Goal: Book appointment/travel/reservation

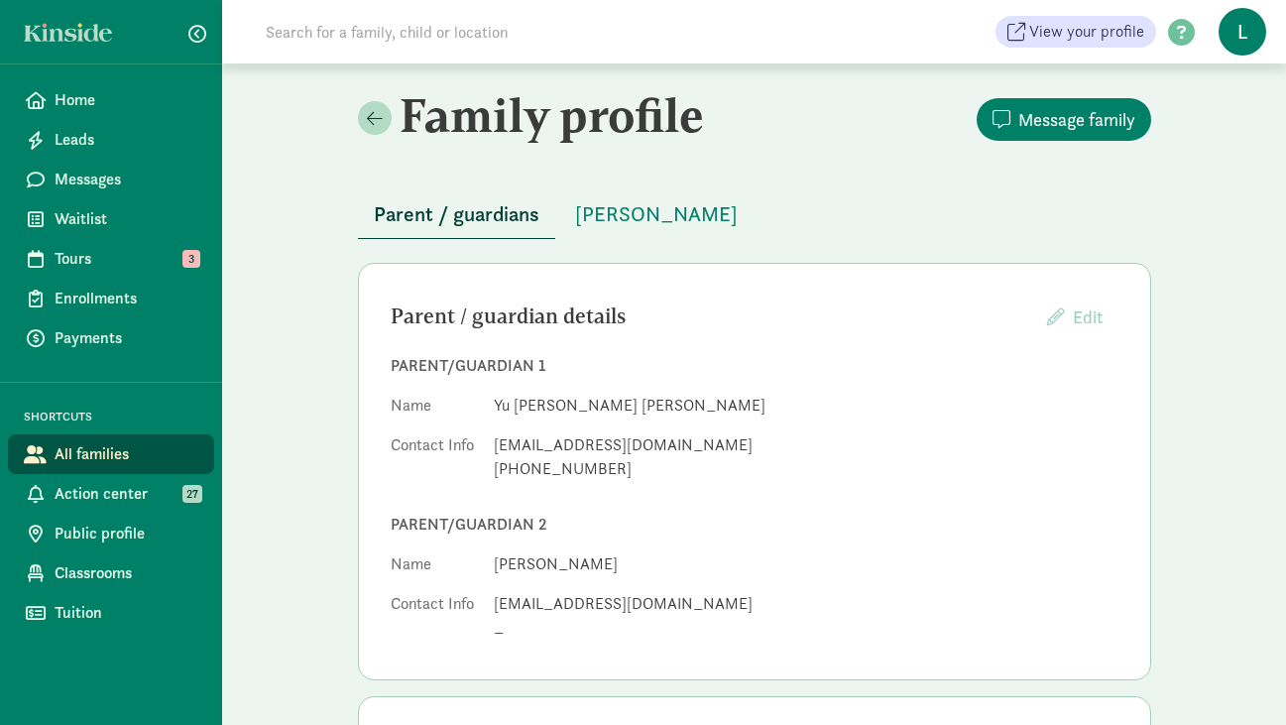
scroll to position [572, 0]
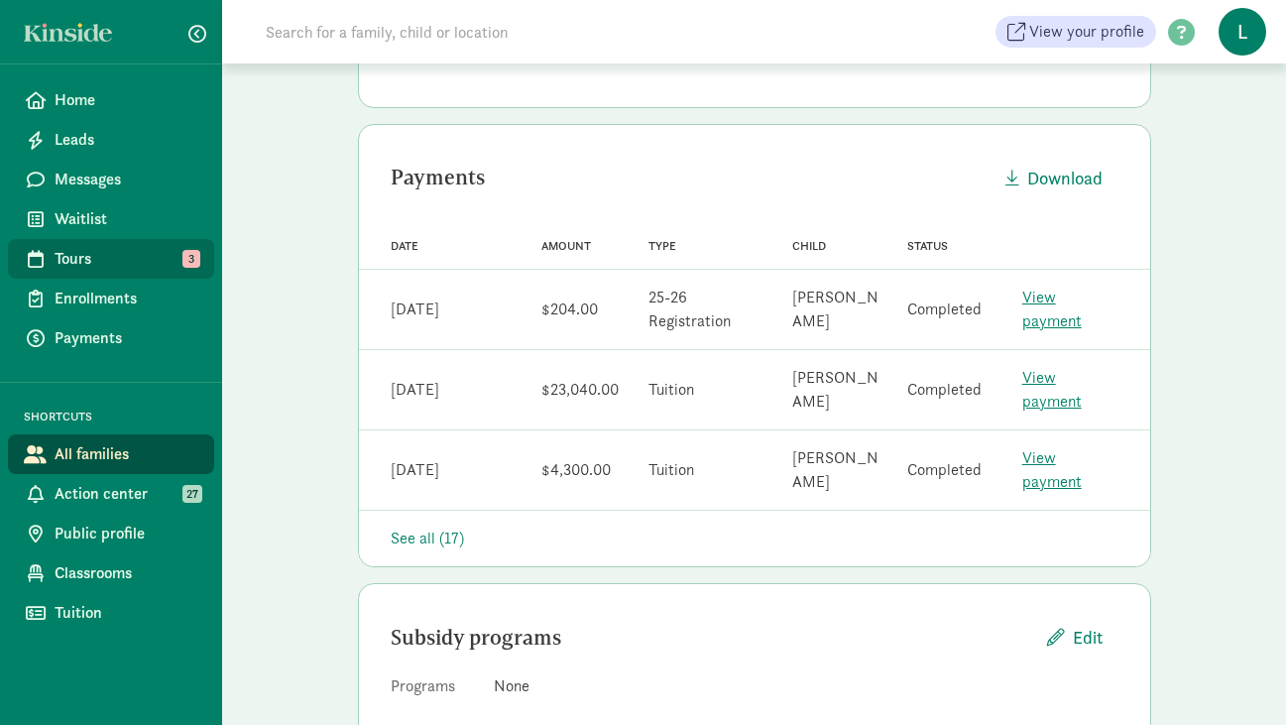
click at [102, 260] on span "Tours" at bounding box center [127, 259] width 144 height 24
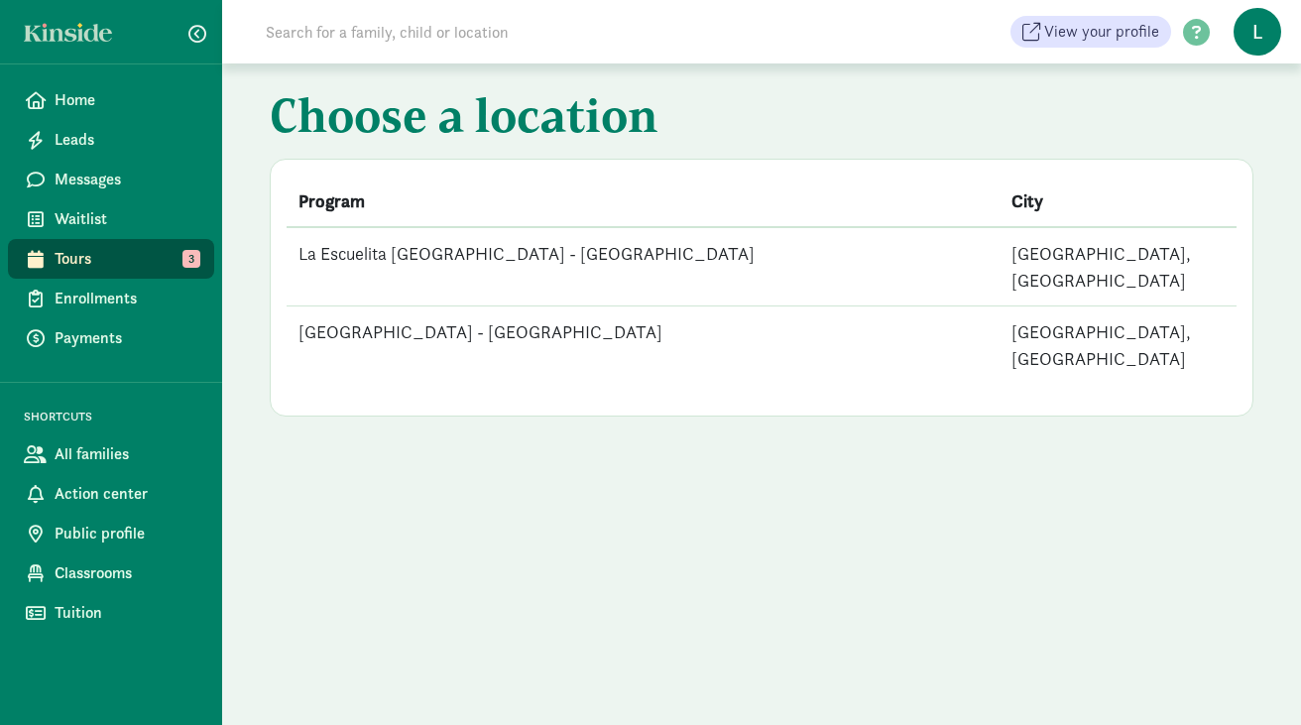
click at [442, 249] on td "La Escuelita Bilingual School - Columbia City" at bounding box center [643, 266] width 713 height 79
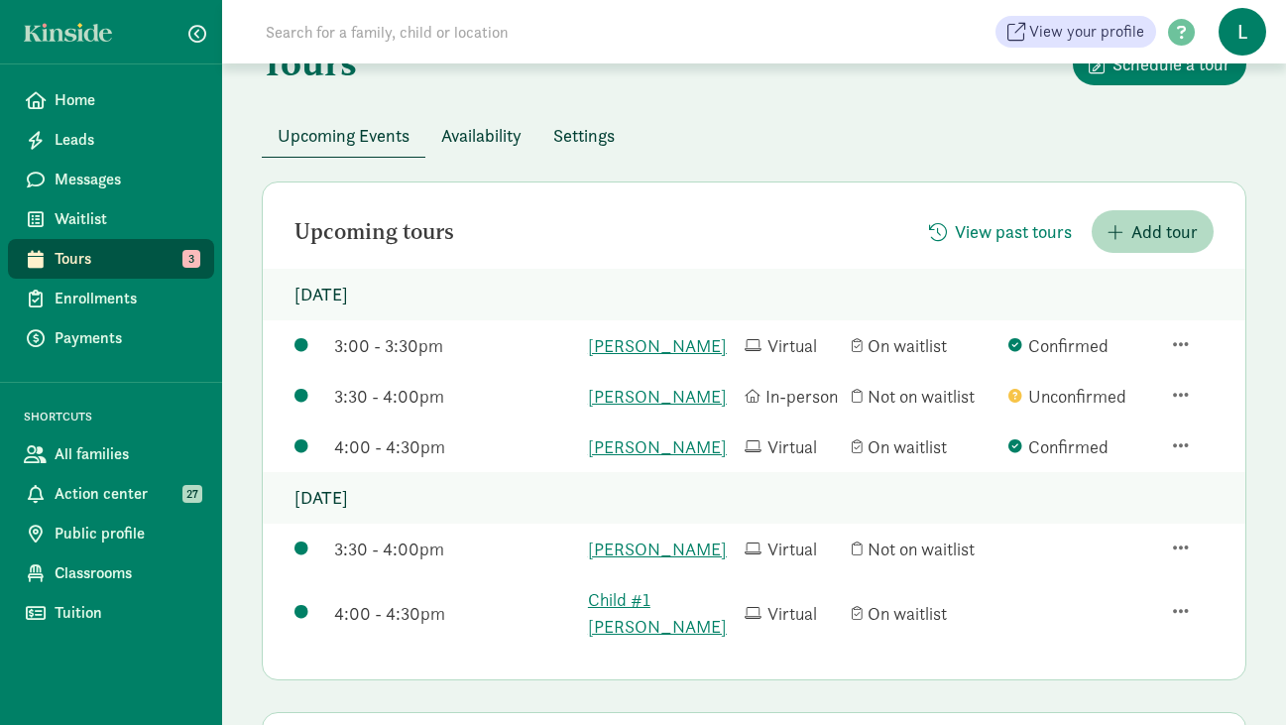
scroll to position [133, 0]
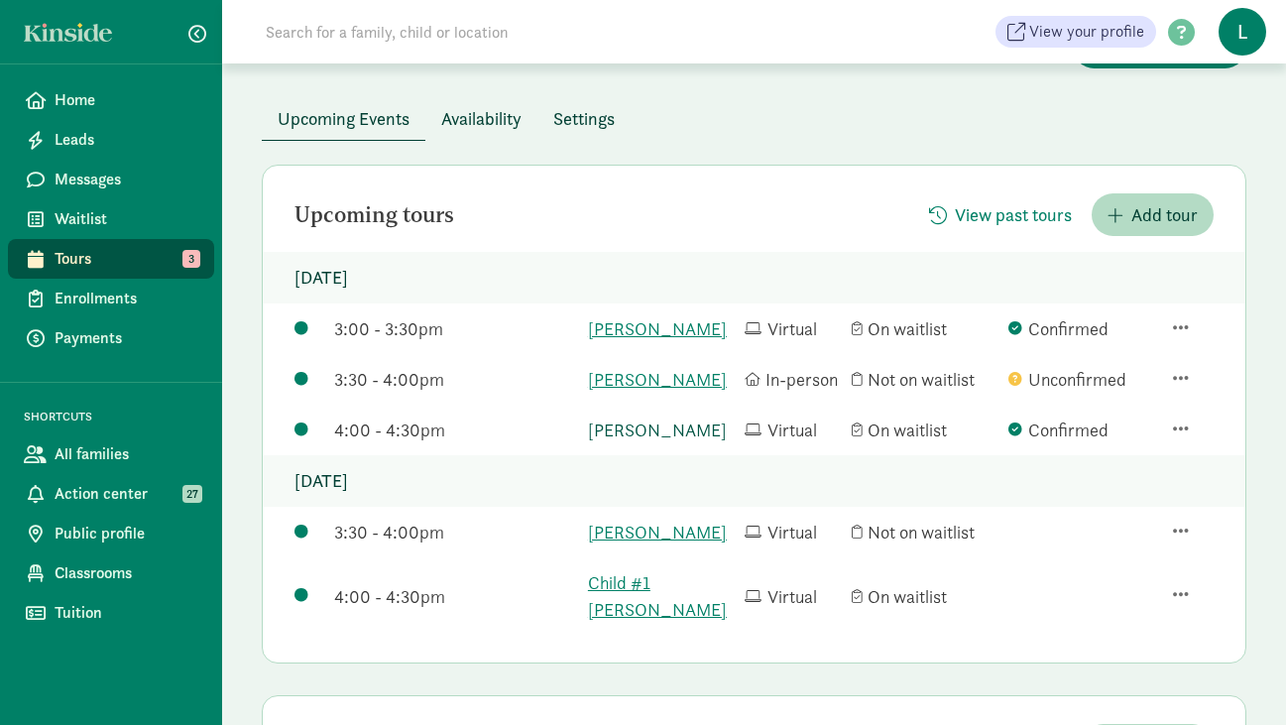
click at [635, 443] on link "Rowan Gibson" at bounding box center [661, 429] width 147 height 27
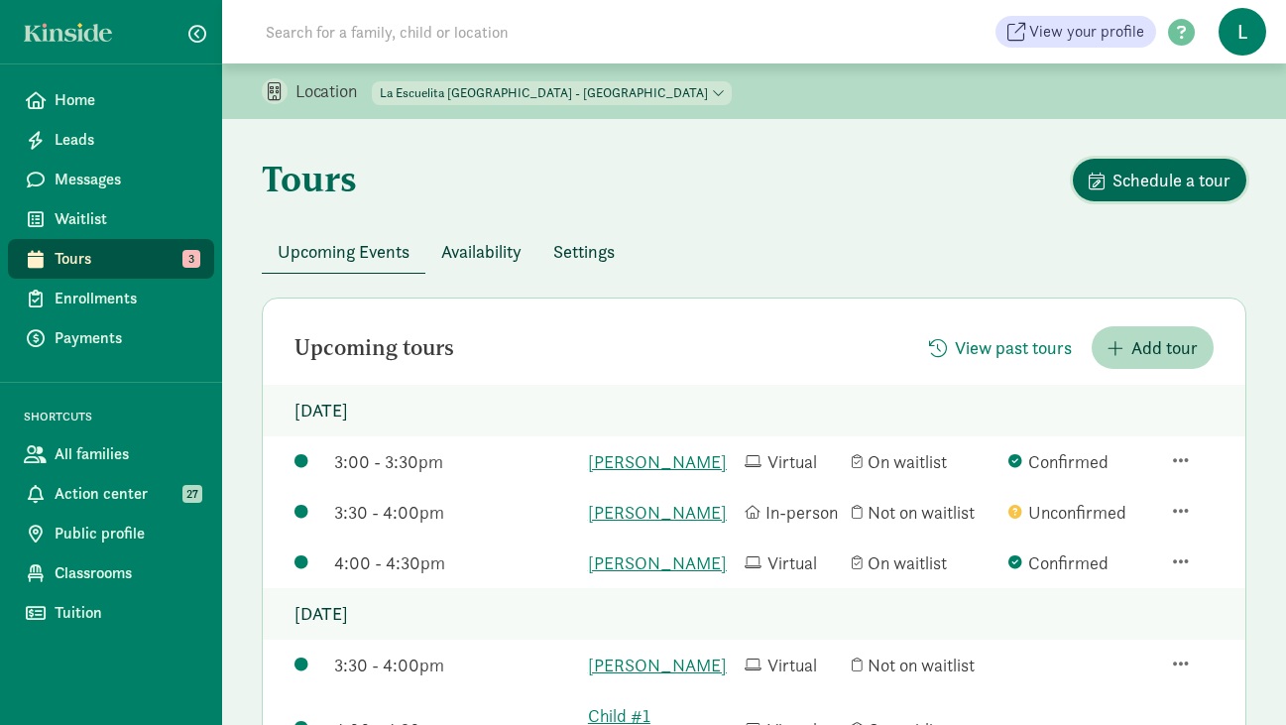
click at [1164, 178] on span "Schedule a tour" at bounding box center [1171, 180] width 118 height 27
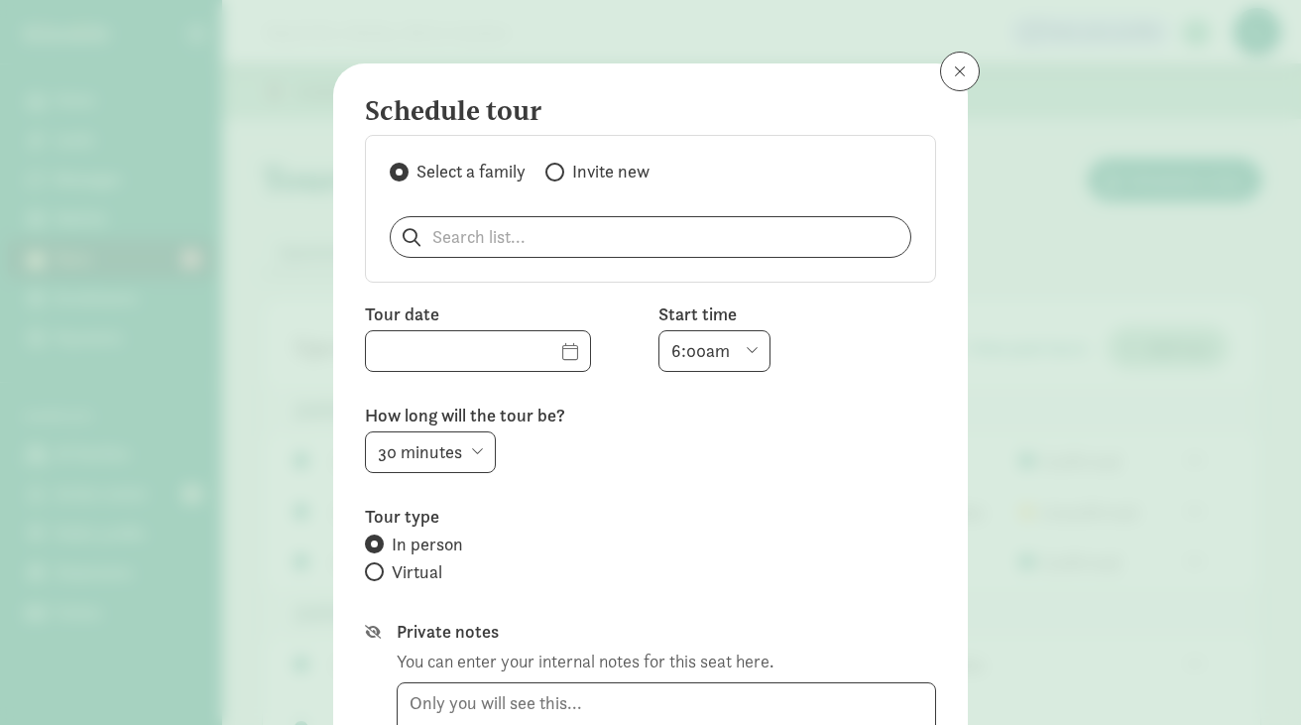
click at [552, 171] on span at bounding box center [554, 172] width 19 height 19
click at [552, 171] on input "Invite new" at bounding box center [551, 172] width 13 height 13
radio input "true"
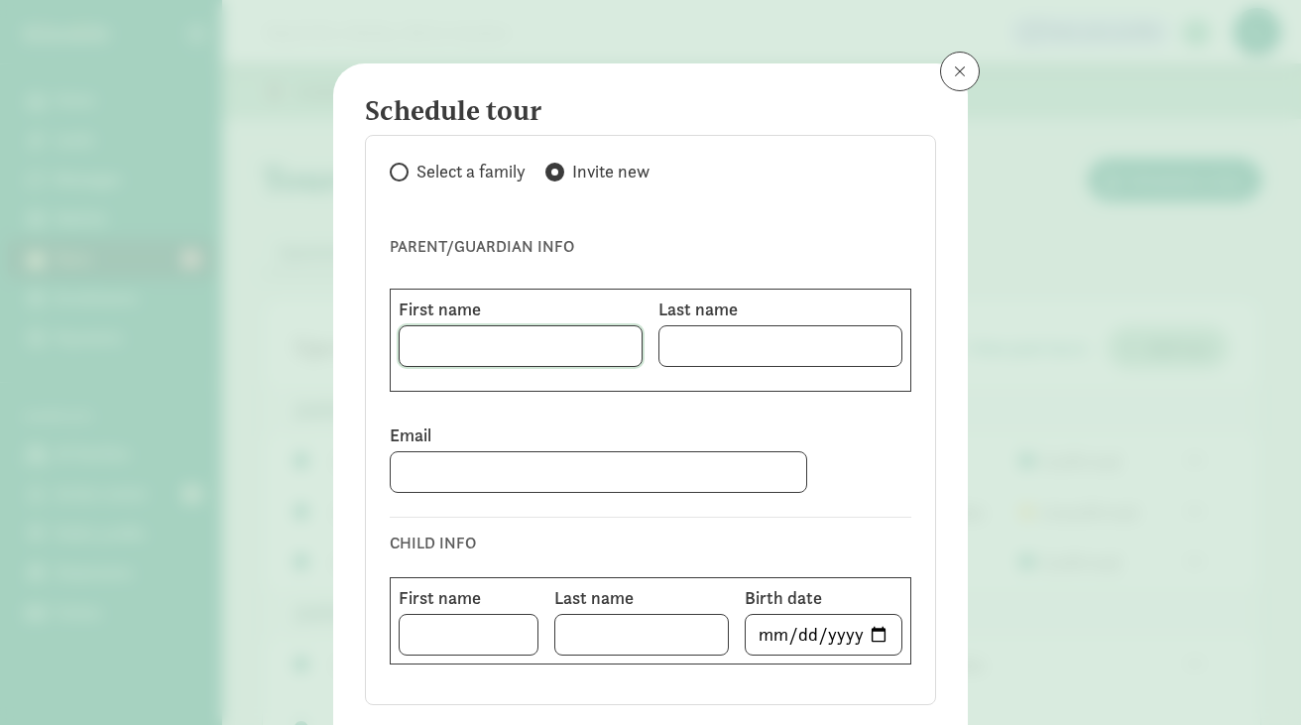
click at [449, 345] on input at bounding box center [521, 346] width 242 height 40
type input "Yoselin"
click at [678, 353] on input at bounding box center [780, 346] width 242 height 40
type input "Sanchez"
click at [481, 475] on input at bounding box center [598, 472] width 415 height 40
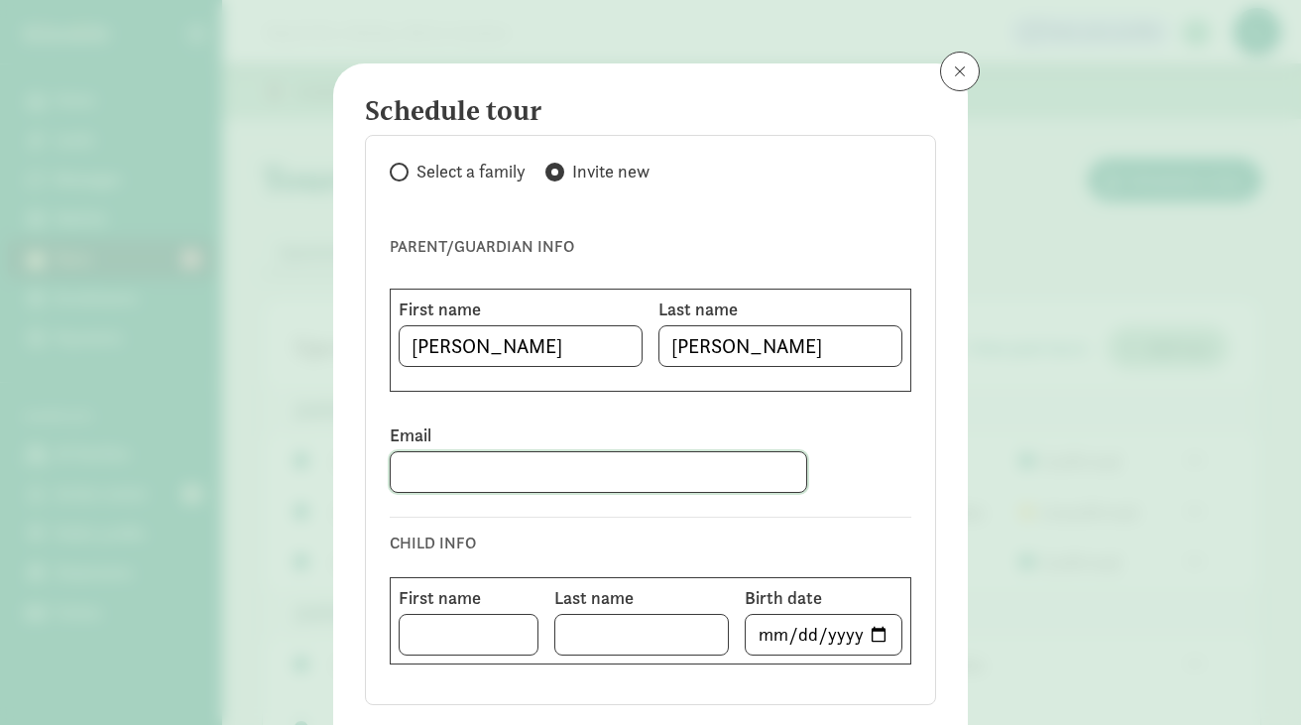
type input "V"
paste input "yoselin92@gmail.com"
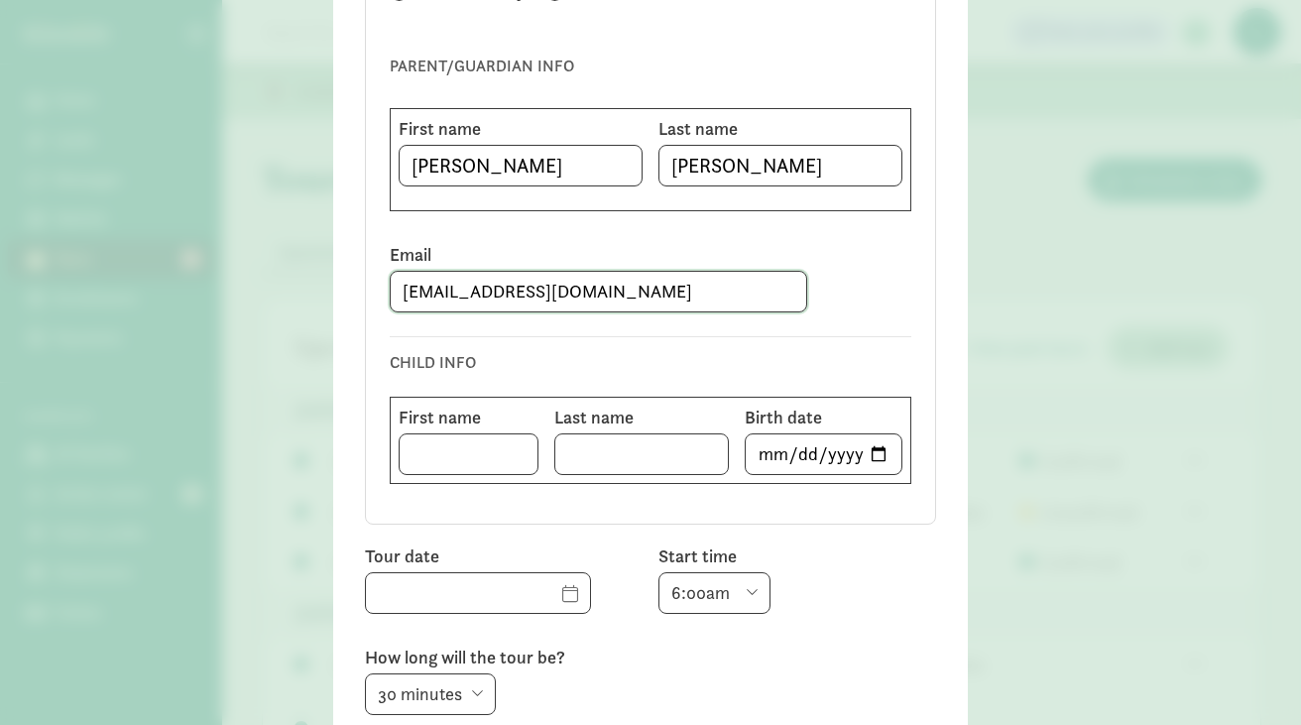
scroll to position [209, 0]
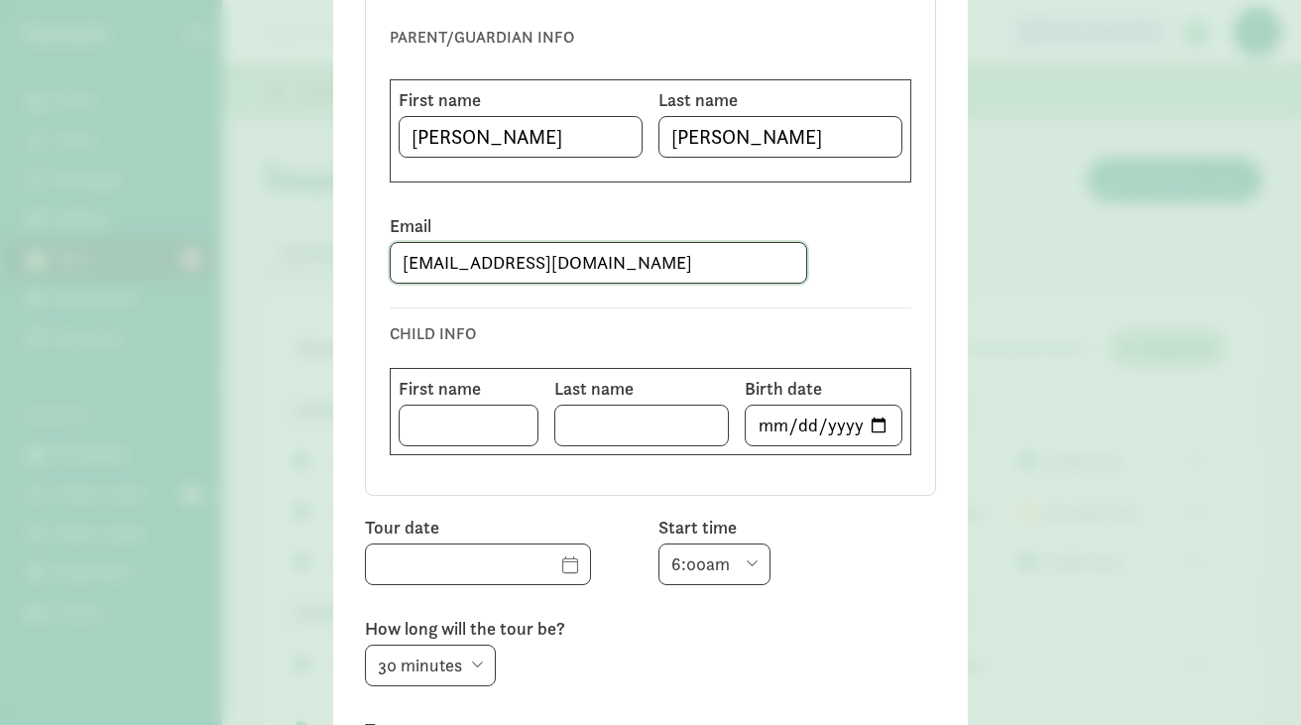
type input "yoselin92@gmail.com"
click at [469, 428] on input at bounding box center [469, 425] width 138 height 40
type input "Ezra"
click at [613, 440] on input at bounding box center [641, 425] width 173 height 40
type input "Marquez"
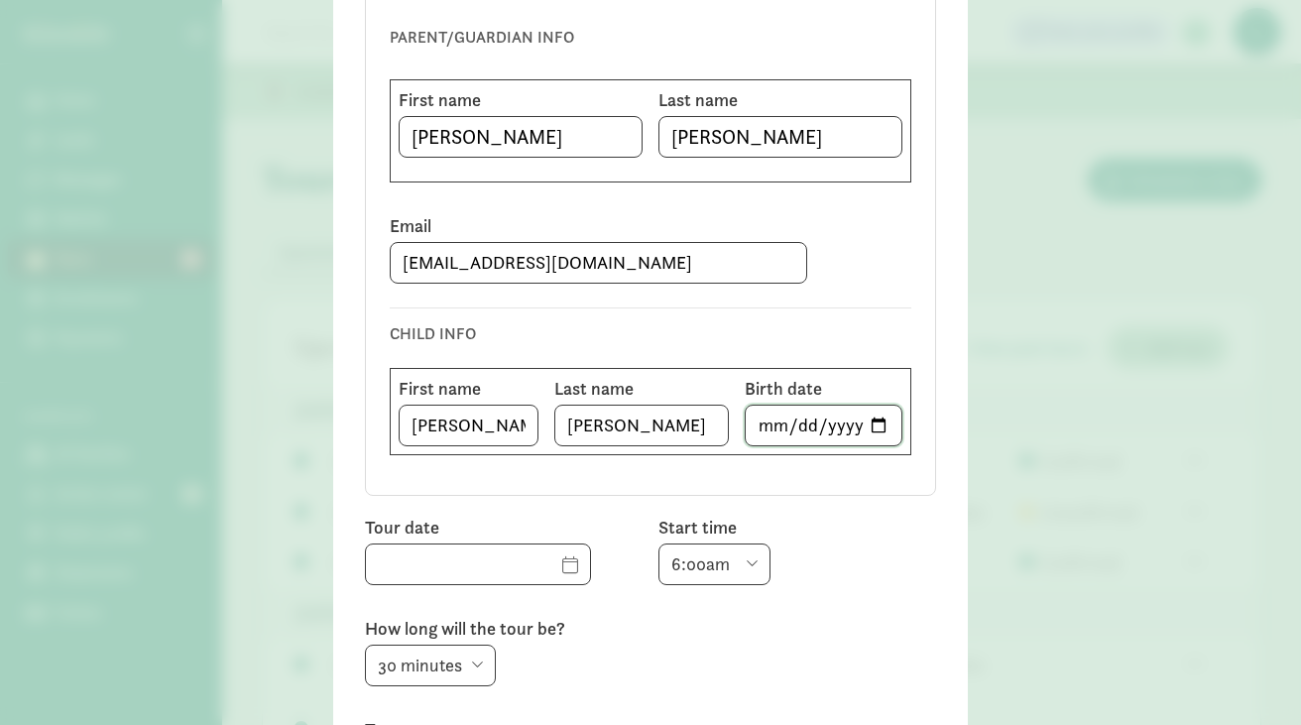
click at [758, 430] on input "date" at bounding box center [824, 425] width 156 height 40
type input "2021-05-27"
click at [542, 559] on input "text" at bounding box center [478, 564] width 224 height 40
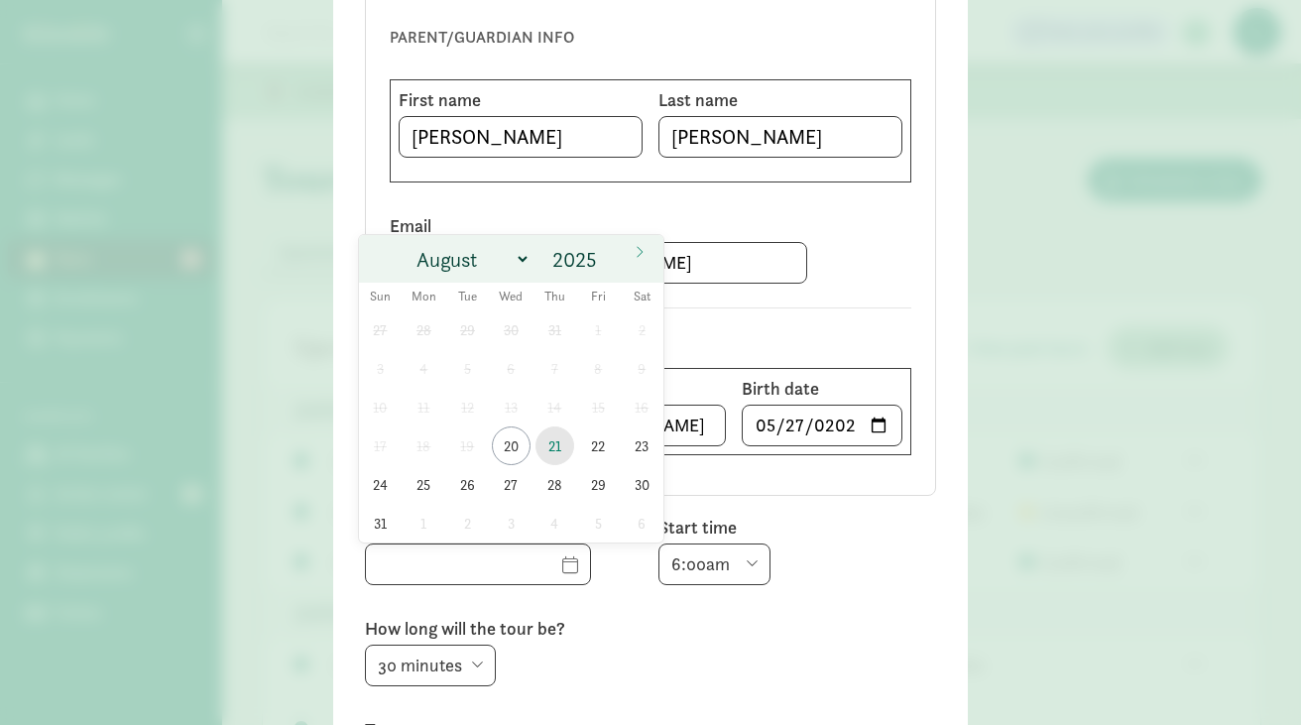
click at [555, 450] on span "21" at bounding box center [554, 445] width 39 height 39
type input "08/21/2025"
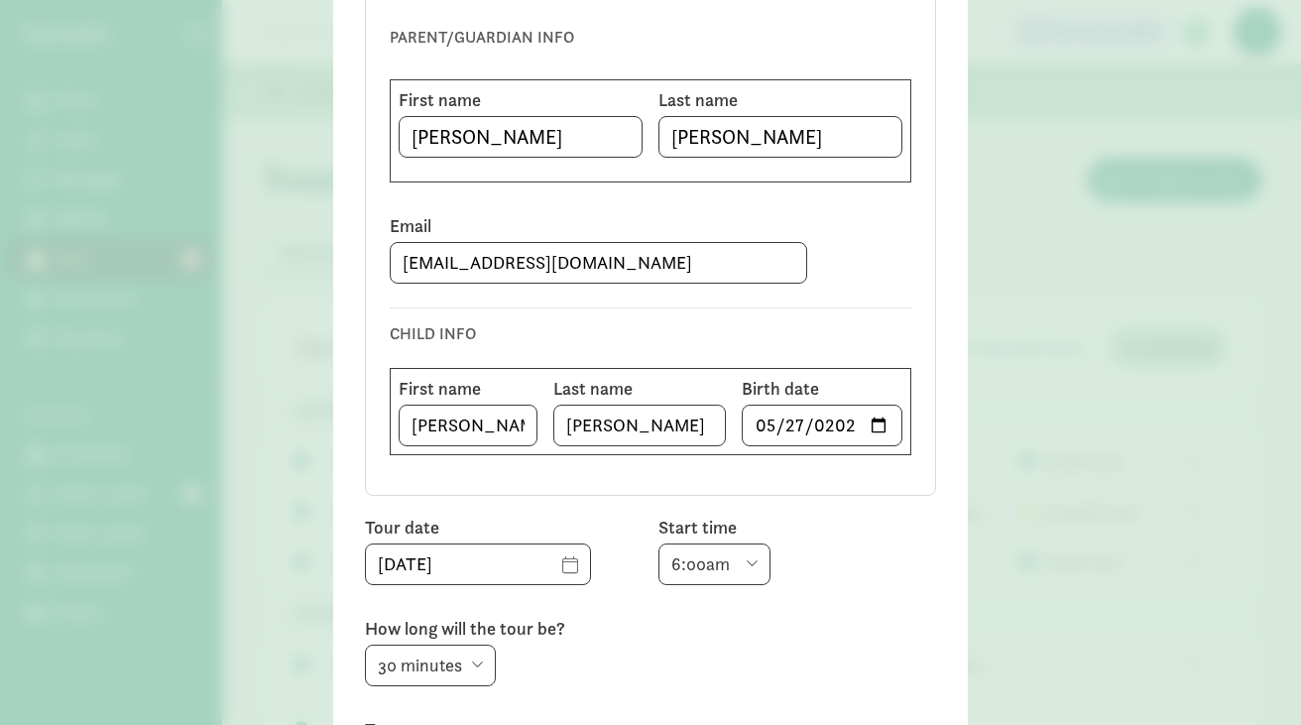
click at [741, 564] on select "6:00am 6:30am 7:00am 7:30am 8:00am 8:30am 9:00am 9:30am 10:00am 10:30am 11:00am…" at bounding box center [714, 564] width 112 height 42
select select "4:30pm"
click at [658, 543] on select "6:00am 6:30am 7:00am 7:30am 8:00am 8:30am 9:00am 9:30am 10:00am 10:30am 11:00am…" at bounding box center [714, 564] width 112 height 42
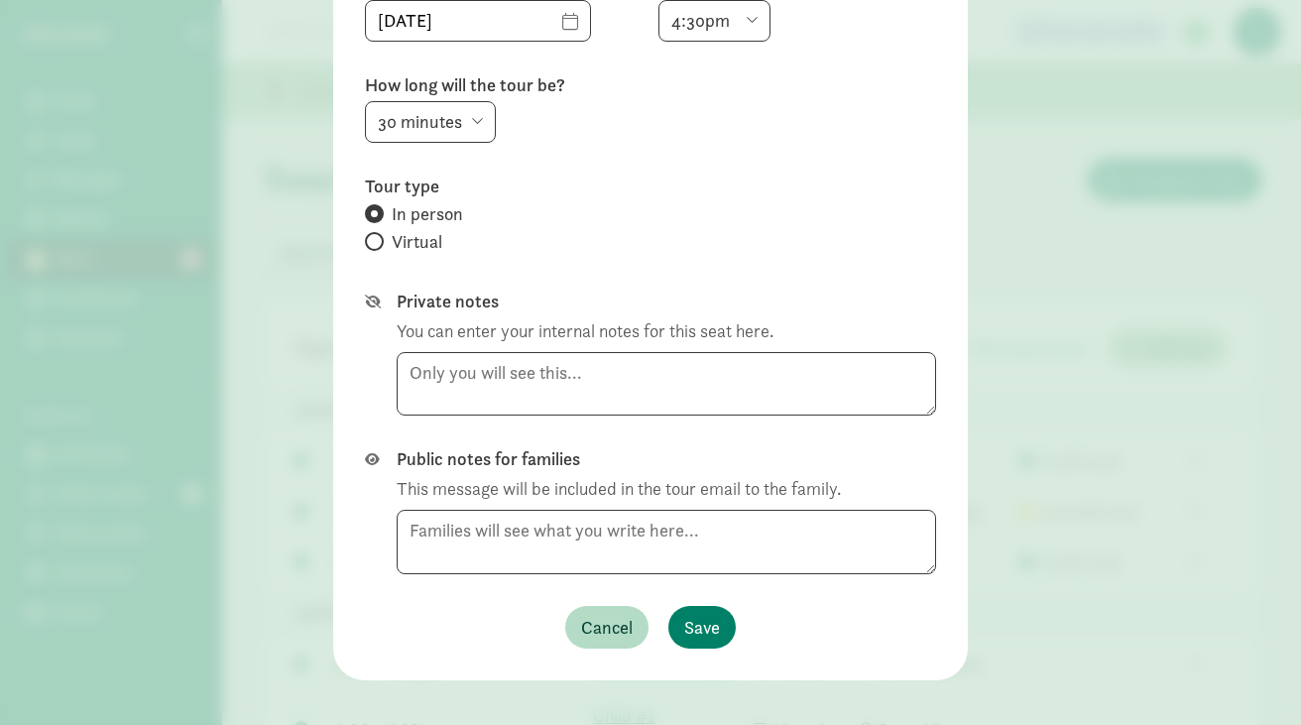
scroll to position [771, 0]
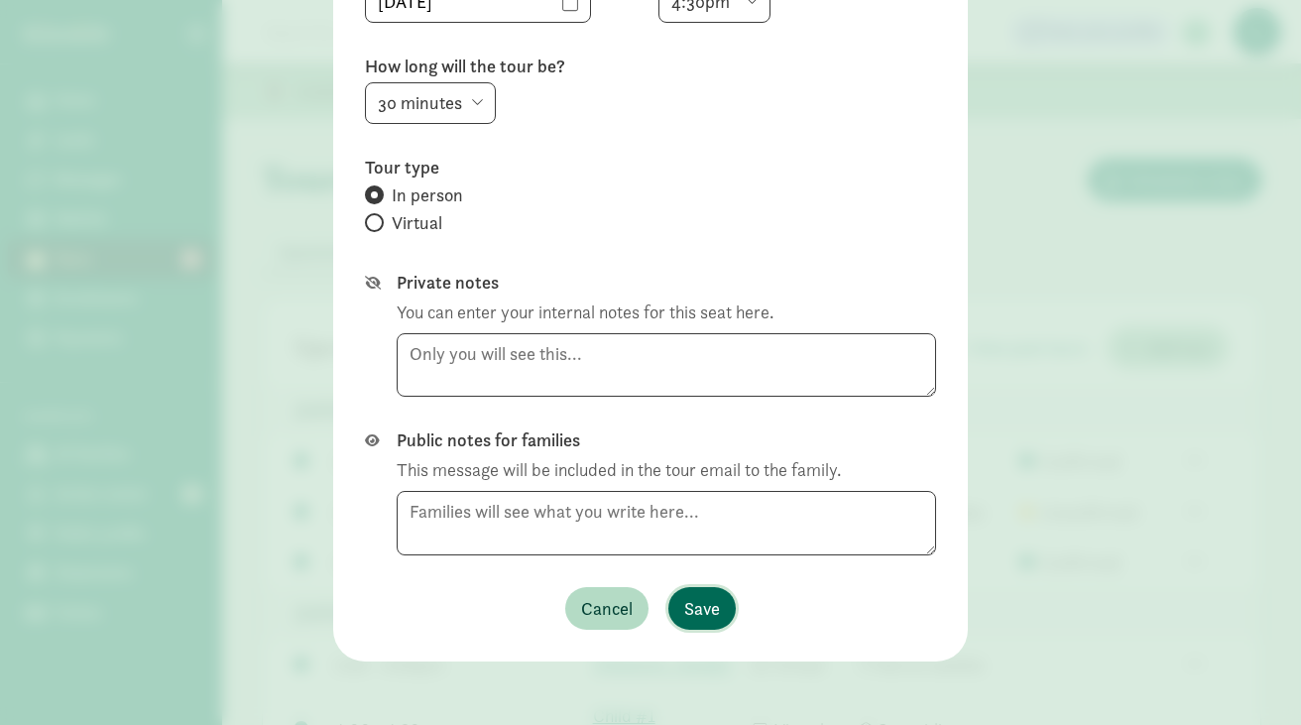
click at [699, 611] on span "Save" at bounding box center [702, 608] width 36 height 27
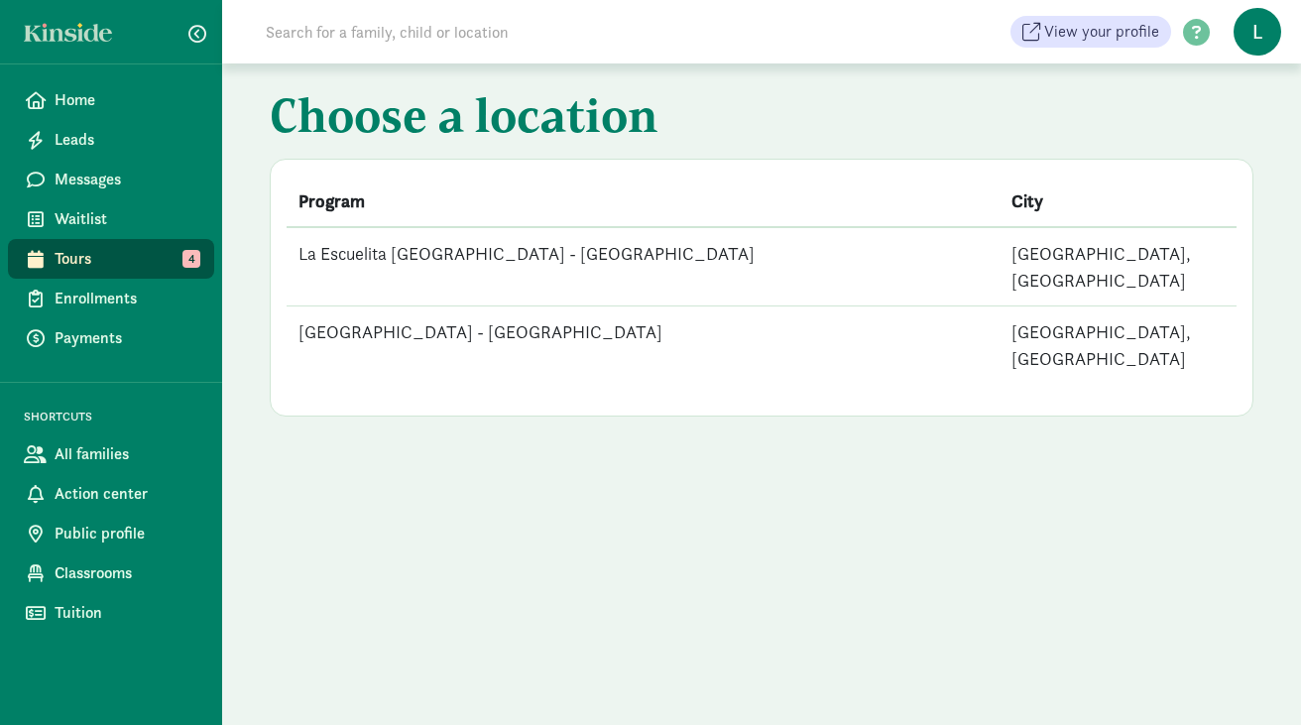
click at [551, 264] on td "La Escuelita [GEOGRAPHIC_DATA] - [GEOGRAPHIC_DATA]" at bounding box center [643, 266] width 713 height 79
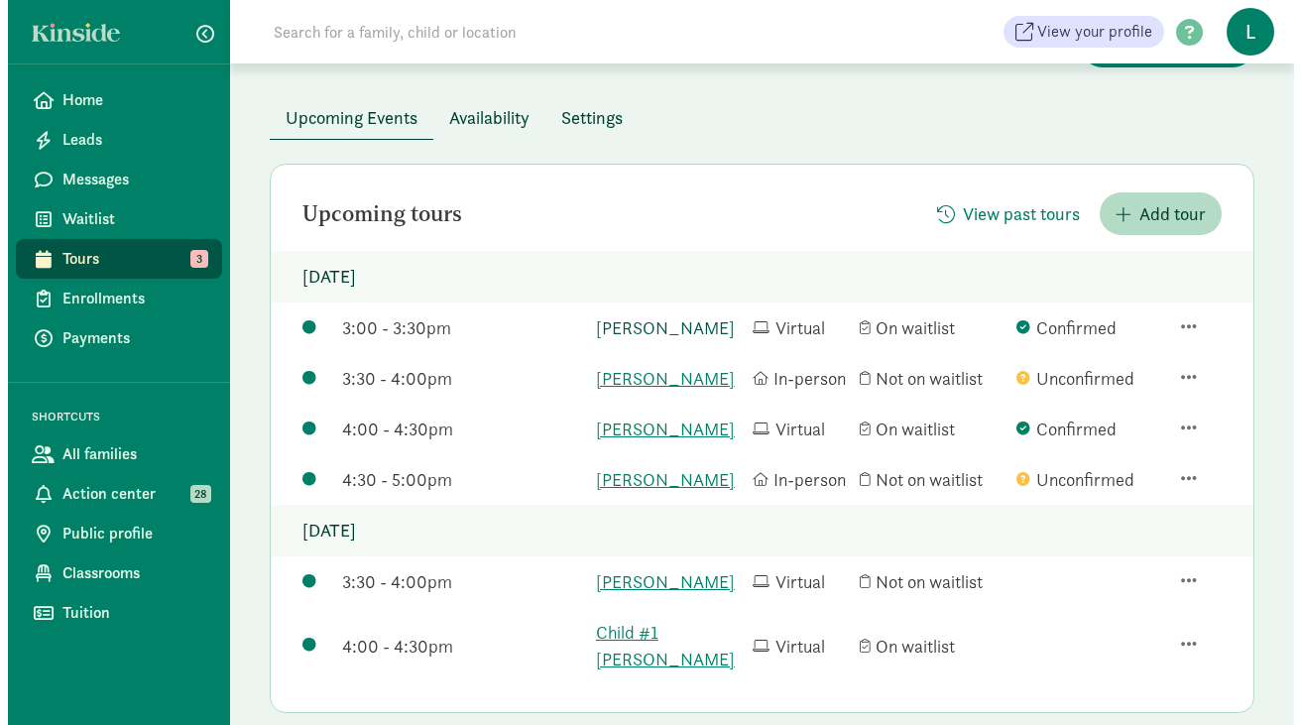
scroll to position [136, 0]
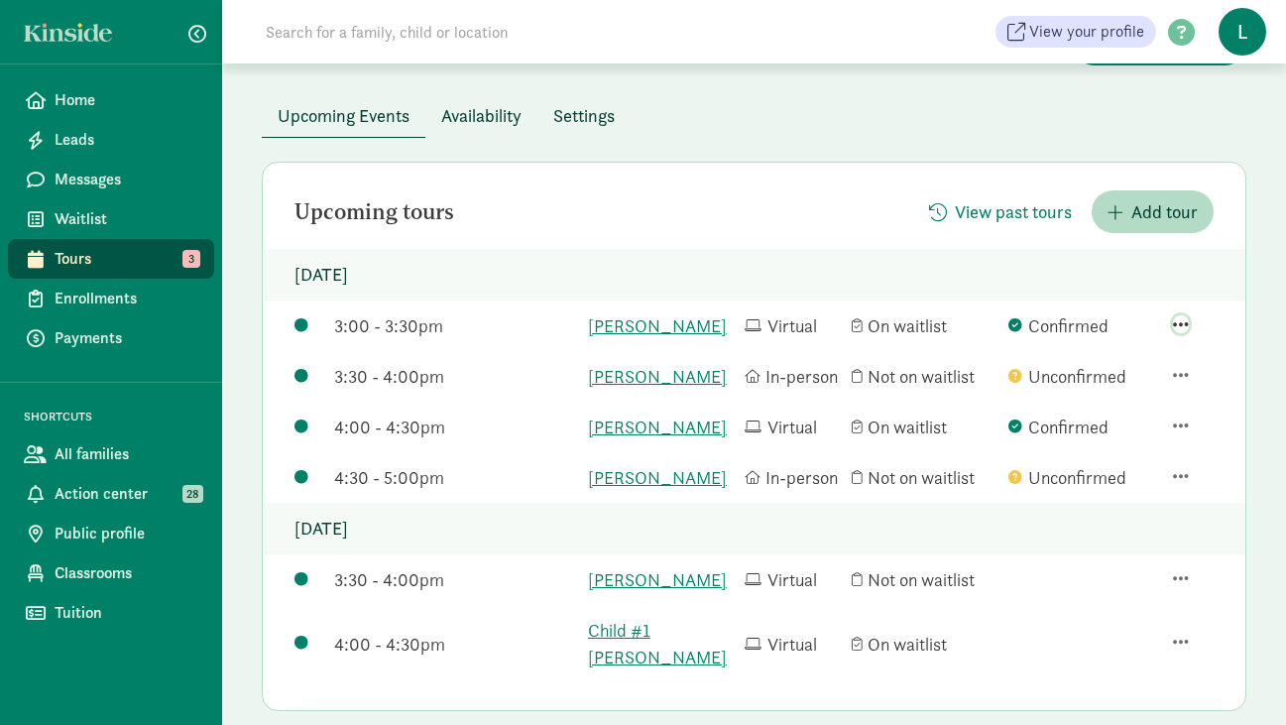
click at [1185, 333] on span "button" at bounding box center [1181, 324] width 16 height 18
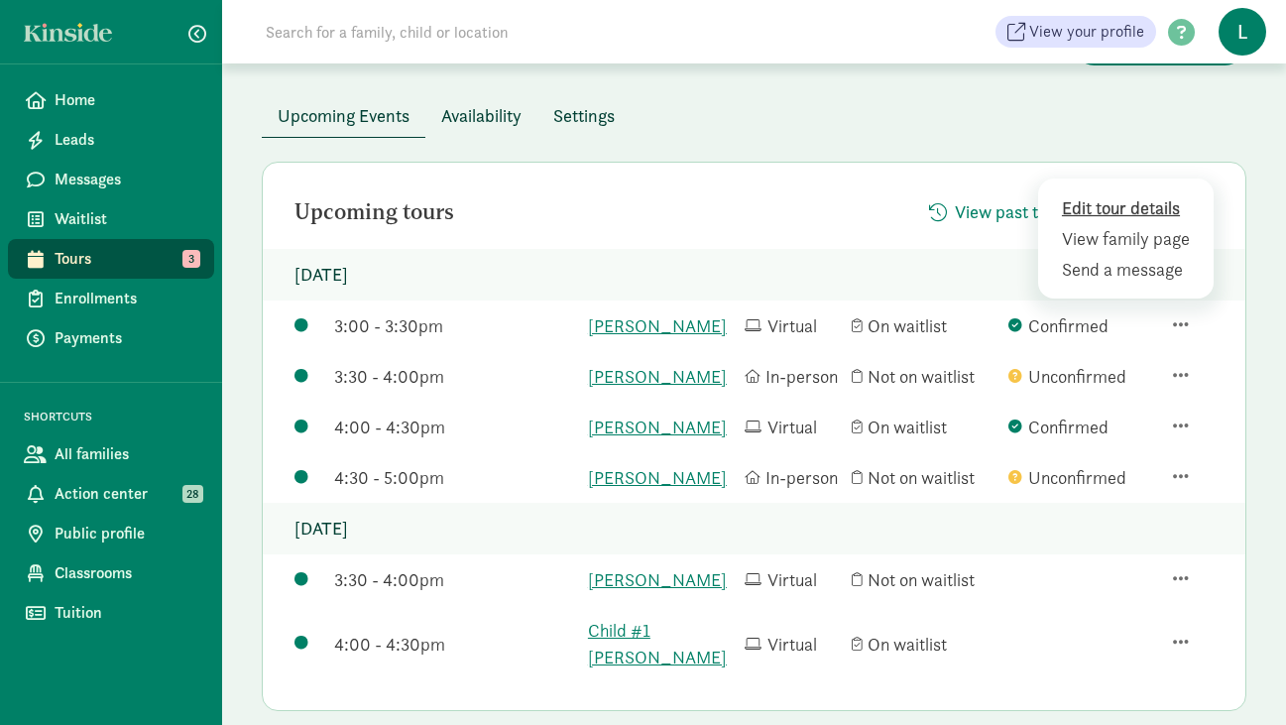
click at [1115, 225] on div "Edit tour details" at bounding box center [1129, 238] width 134 height 27
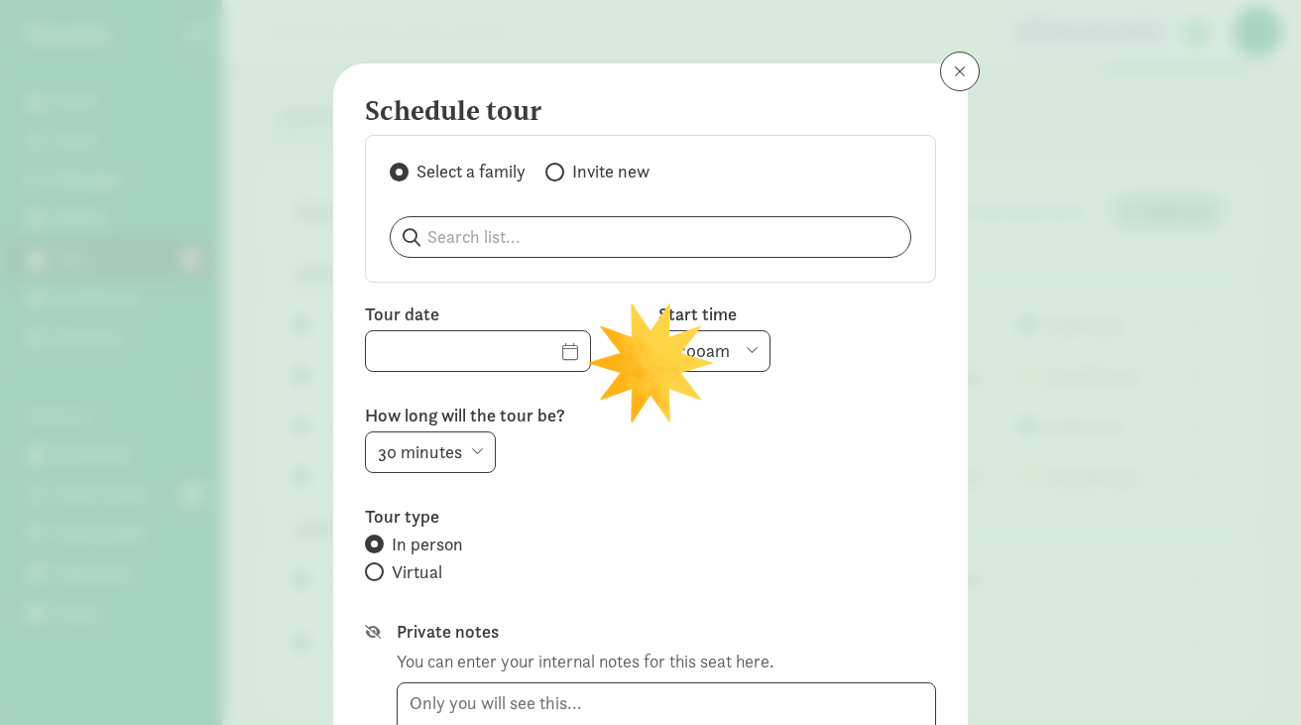
type input "08/21/2025"
select select "3:00pm"
radio input "false"
radio input "true"
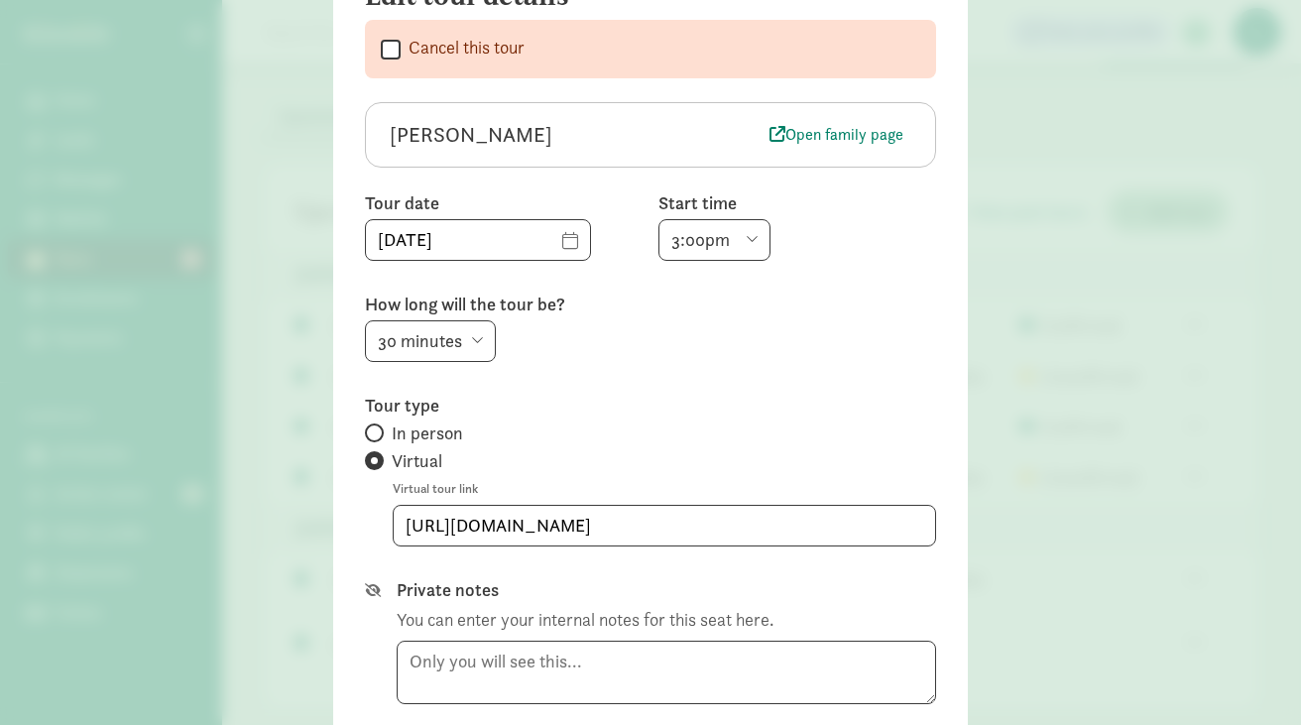
scroll to position [137, 0]
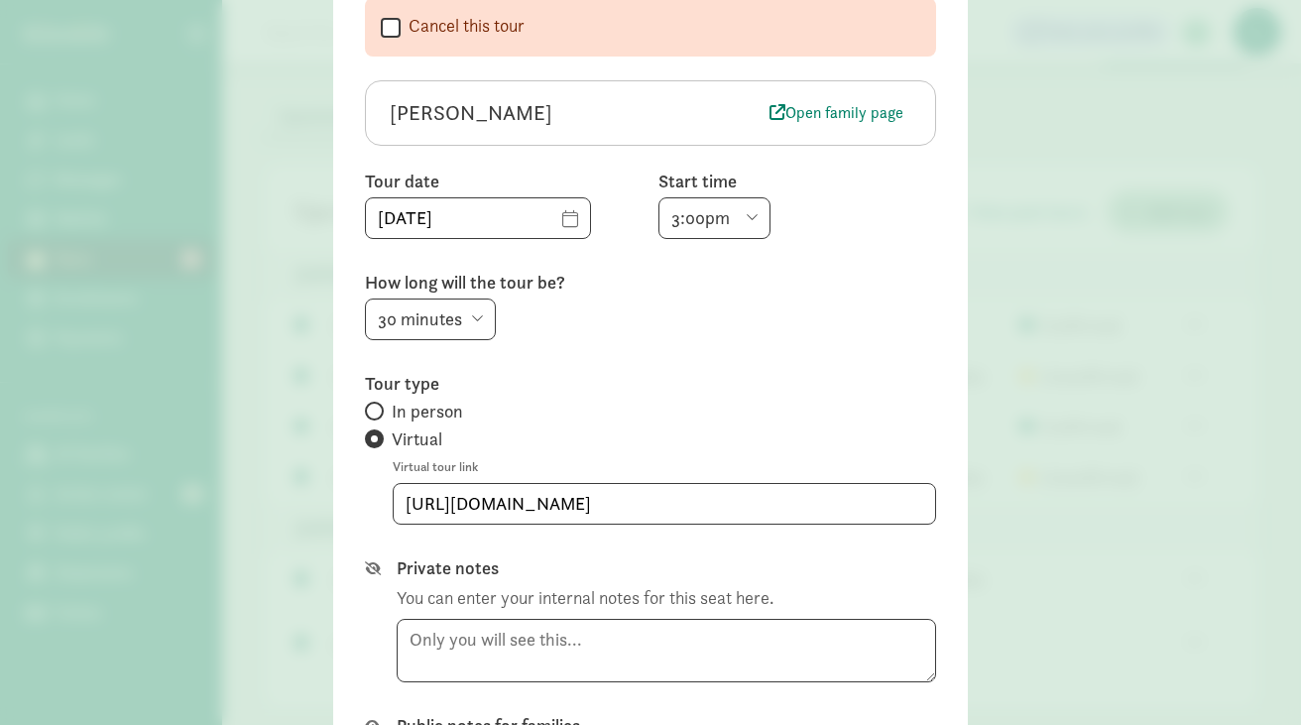
click at [366, 403] on span at bounding box center [374, 411] width 19 height 19
click at [366, 405] on input "In person" at bounding box center [371, 411] width 13 height 13
radio input "true"
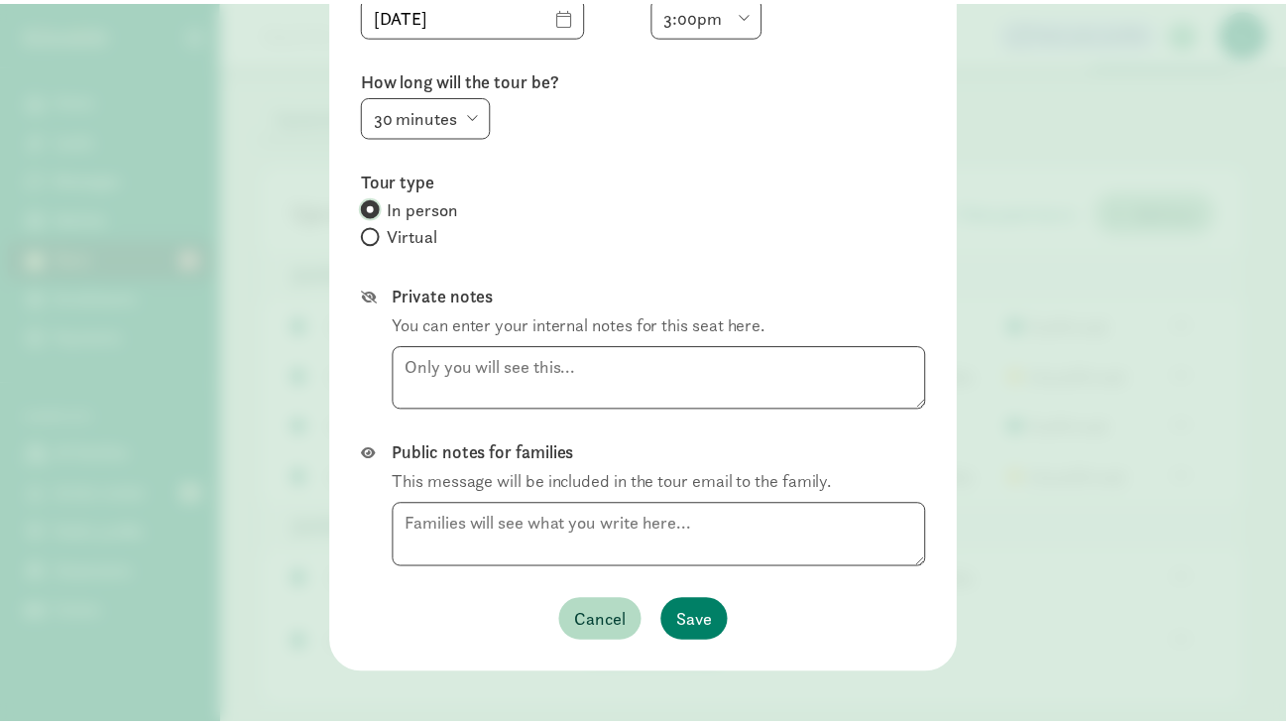
scroll to position [353, 0]
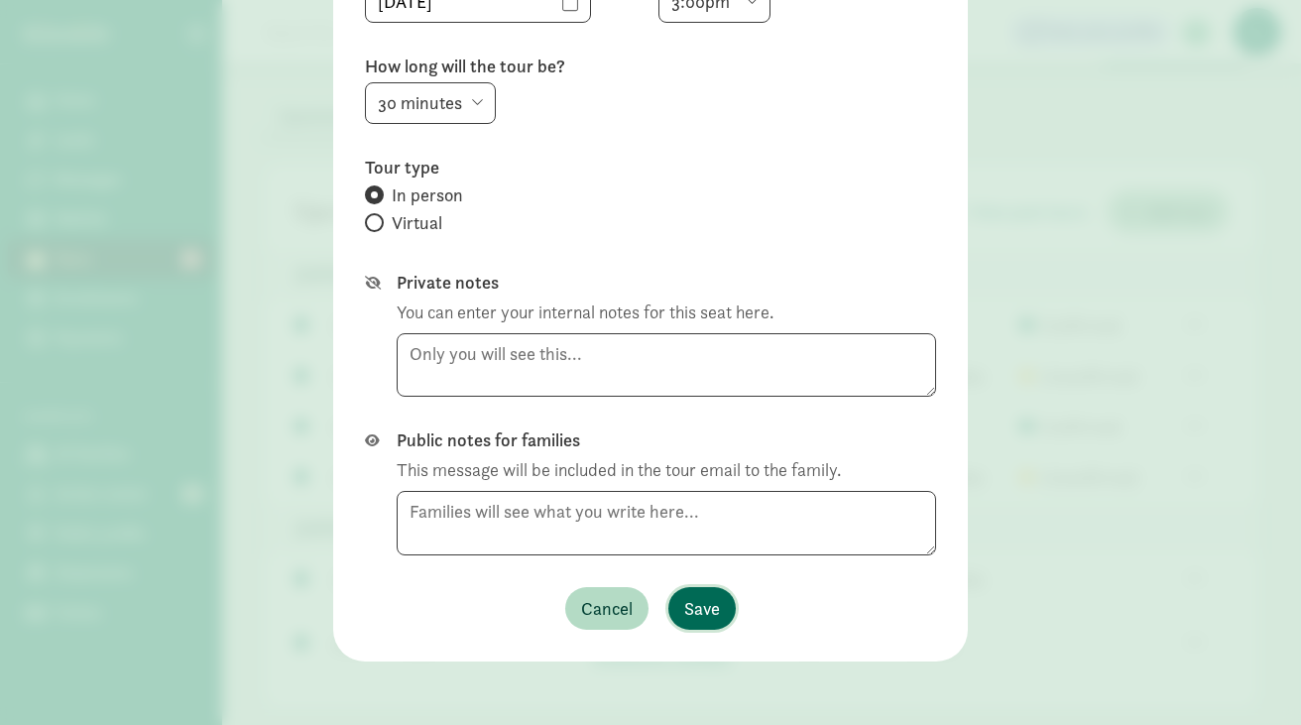
click at [699, 605] on span "Save" at bounding box center [702, 608] width 36 height 27
